Goal: Information Seeking & Learning: Learn about a topic

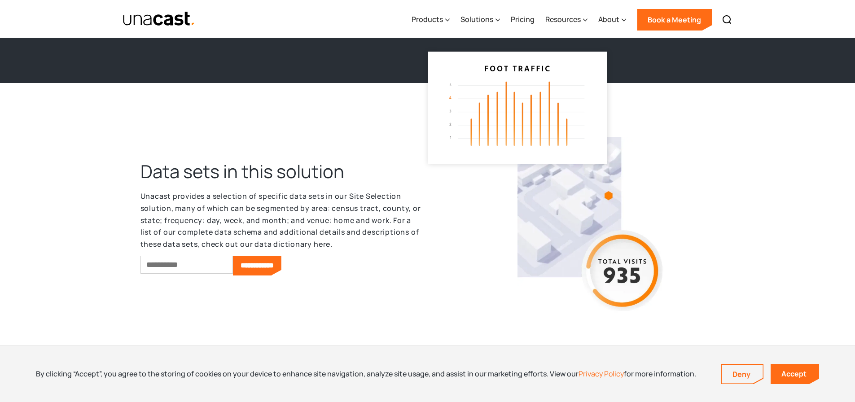
scroll to position [1837, 0]
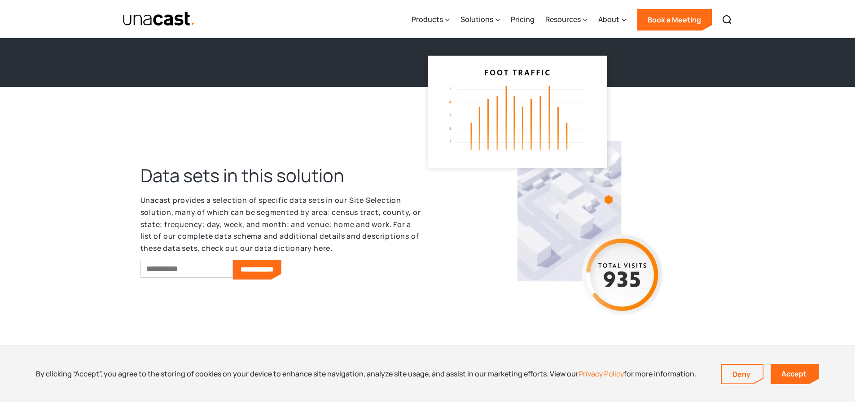
click at [220, 266] on input "Email *" at bounding box center [187, 269] width 92 height 18
click at [211, 269] on input "Email *" at bounding box center [187, 269] width 92 height 18
type input "**********"
click at [276, 268] on input "**********" at bounding box center [257, 270] width 48 height 20
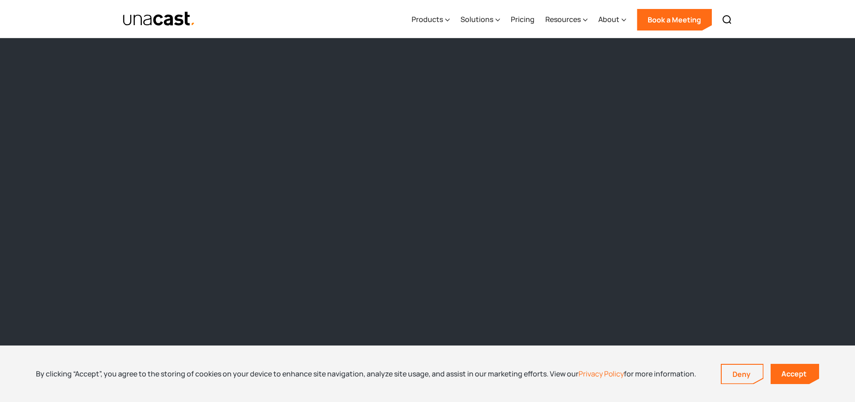
scroll to position [805, 0]
click at [804, 377] on link "Accept" at bounding box center [795, 374] width 48 height 20
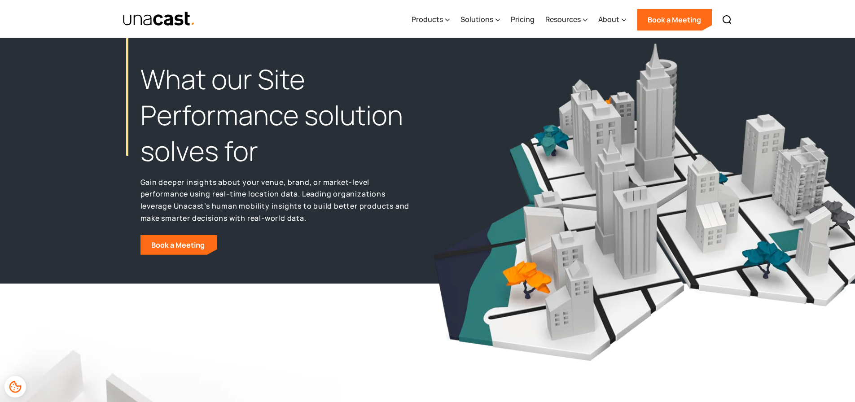
scroll to position [0, 0]
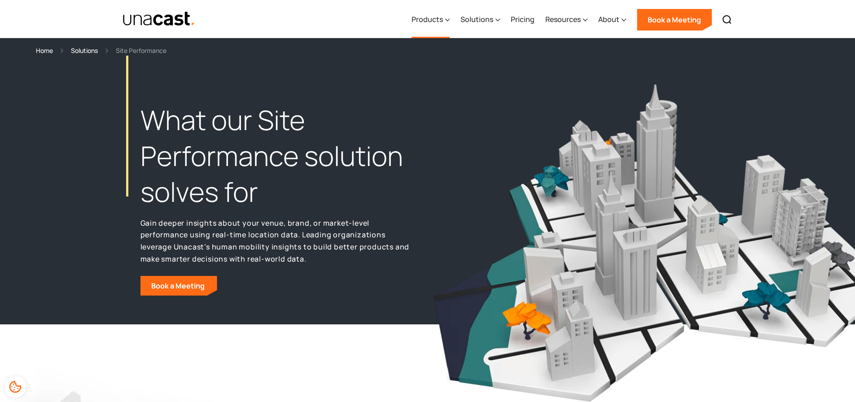
click at [445, 18] on div "Products" at bounding box center [431, 19] width 38 height 37
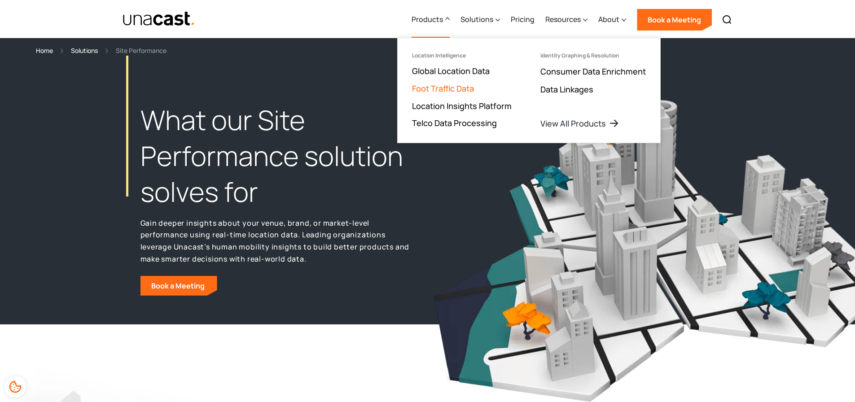
click at [456, 87] on link "Foot Traffic Data" at bounding box center [443, 88] width 62 height 11
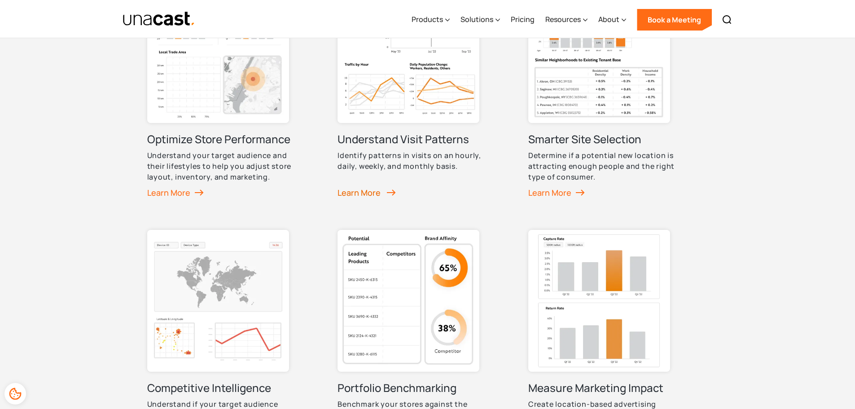
scroll to position [539, 0]
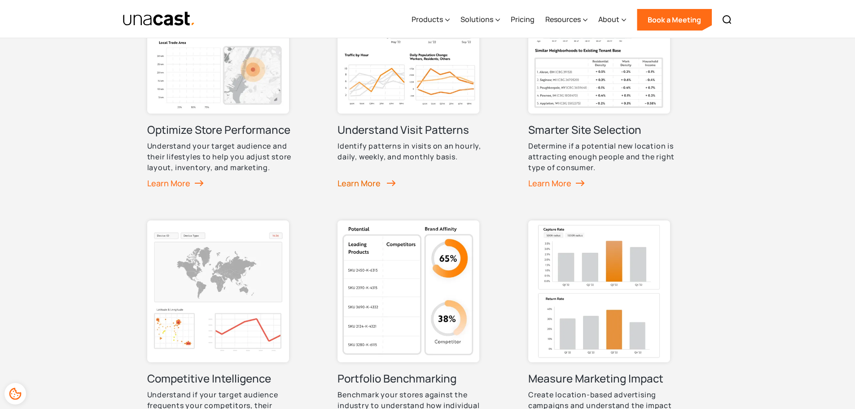
click at [362, 184] on div "Learn More" at bounding box center [367, 182] width 58 height 13
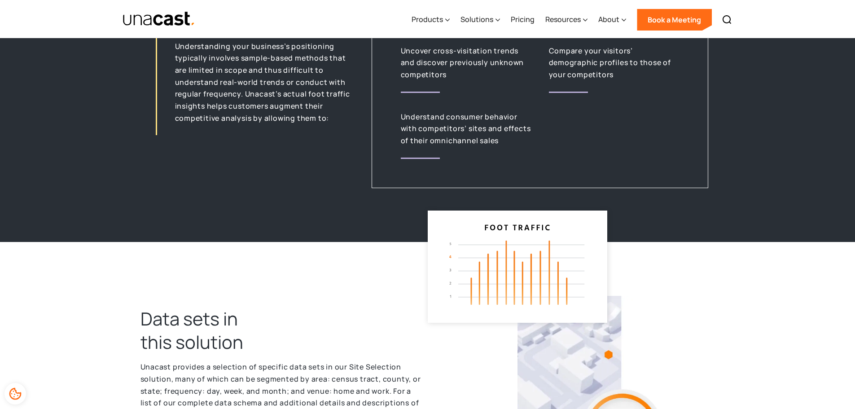
scroll to position [2065, 0]
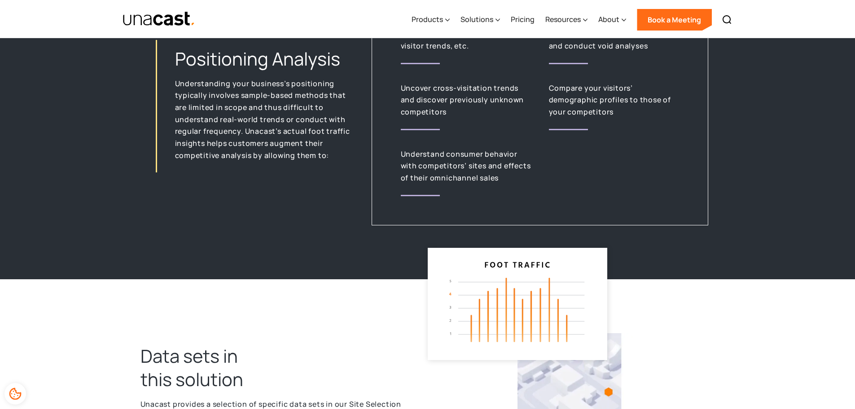
click at [501, 278] on img at bounding box center [518, 301] width 158 height 97
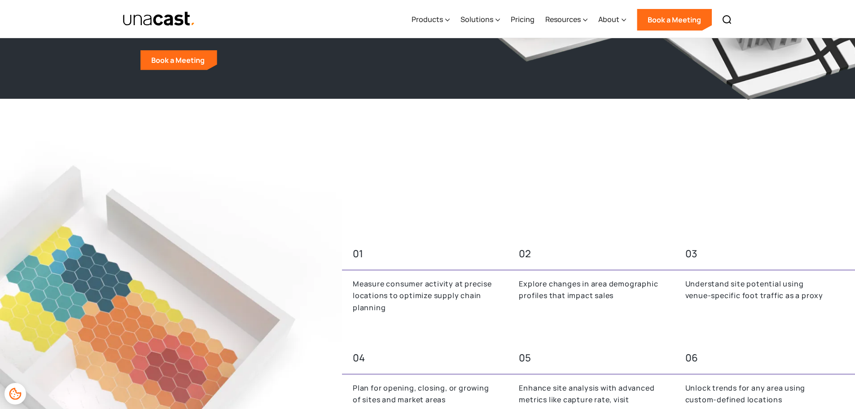
scroll to position [180, 0]
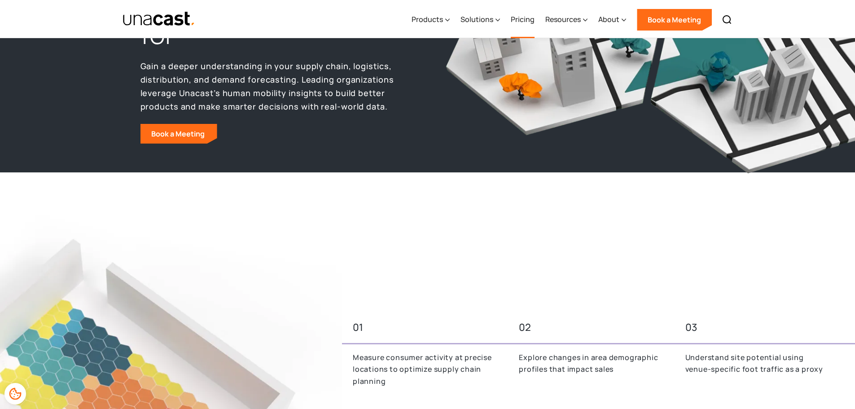
click at [530, 18] on link "Pricing" at bounding box center [523, 19] width 24 height 37
